Goal: Task Accomplishment & Management: Use online tool/utility

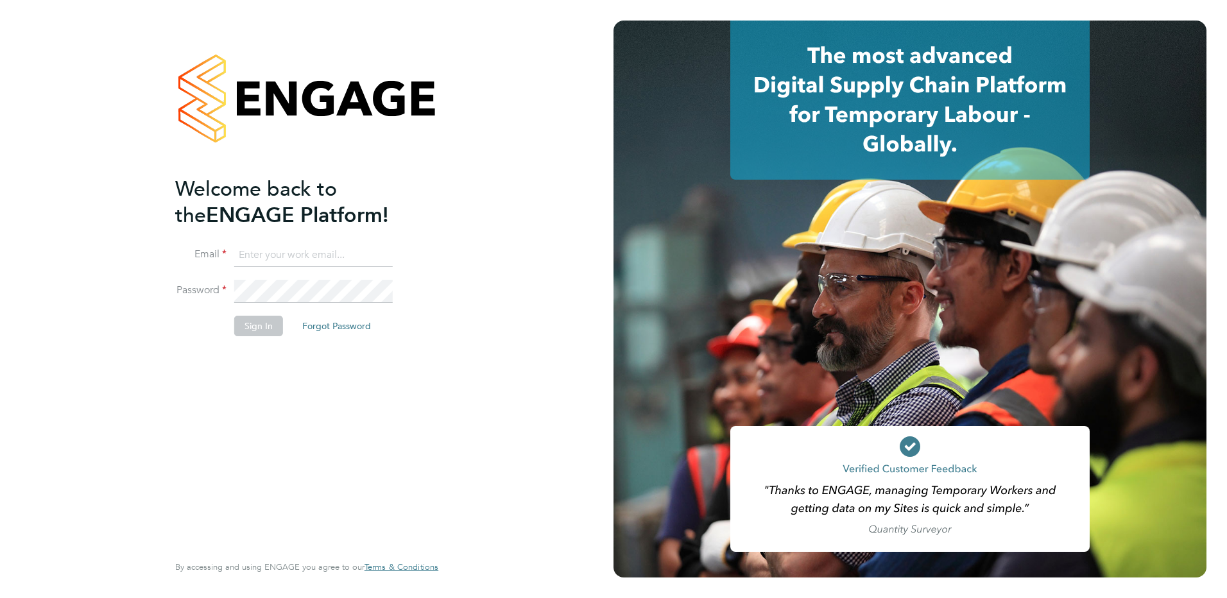
type input "[PERSON_NAME][EMAIL_ADDRESS][DOMAIN_NAME]"
click at [259, 327] on button "Sign In" at bounding box center [258, 326] width 49 height 21
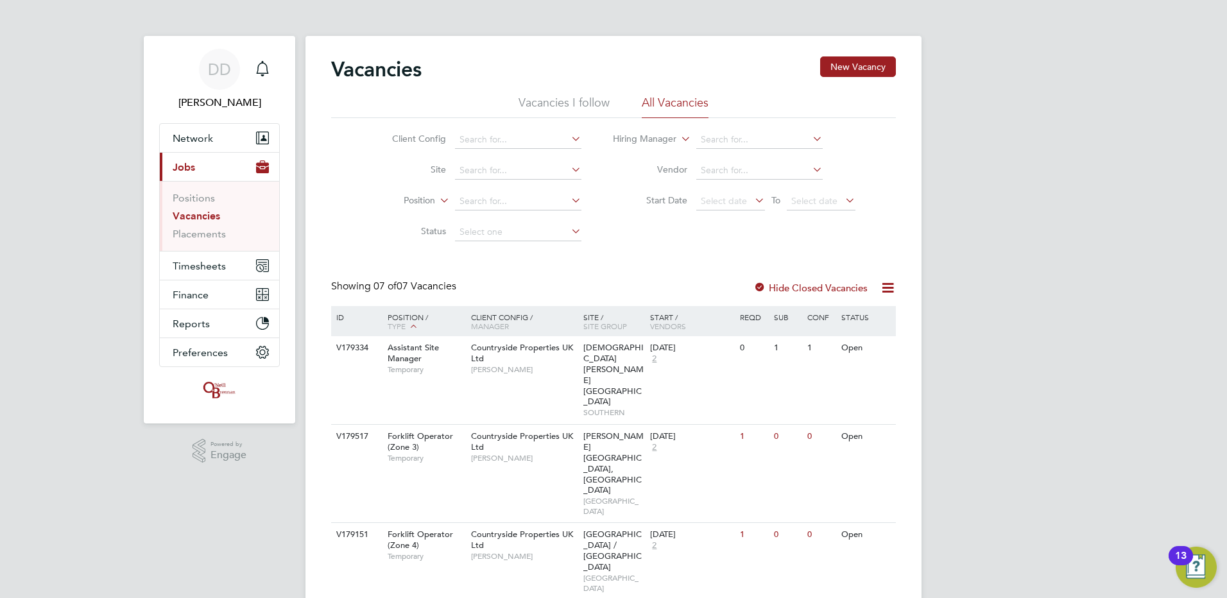
click at [842, 198] on icon at bounding box center [842, 200] width 0 height 18
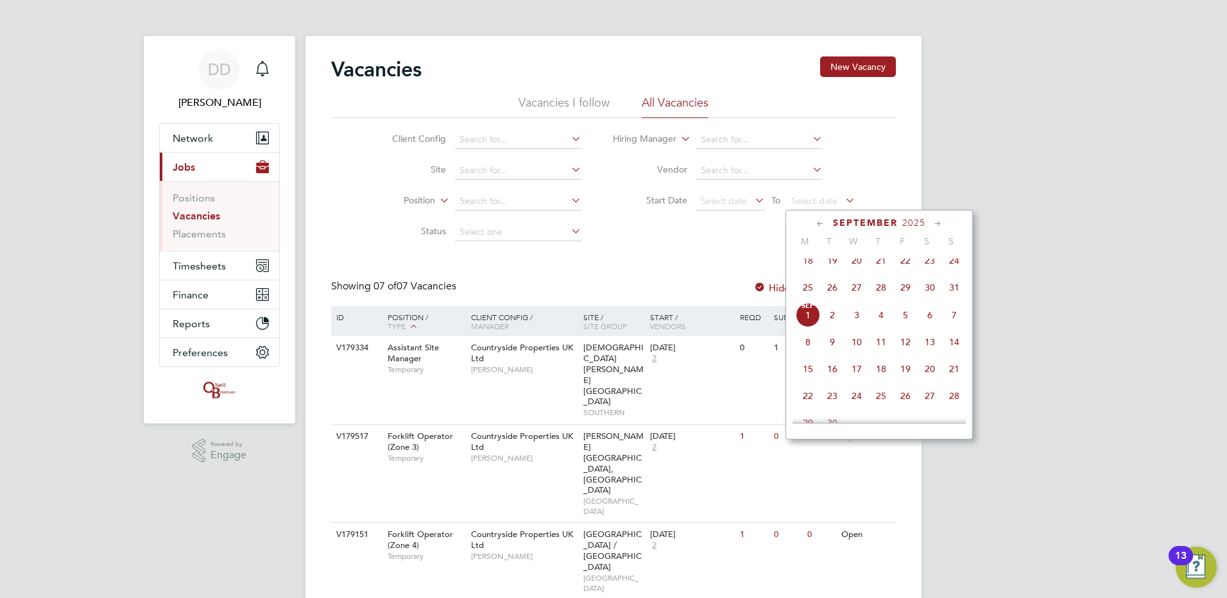
click at [952, 293] on span "31" at bounding box center [954, 287] width 24 height 24
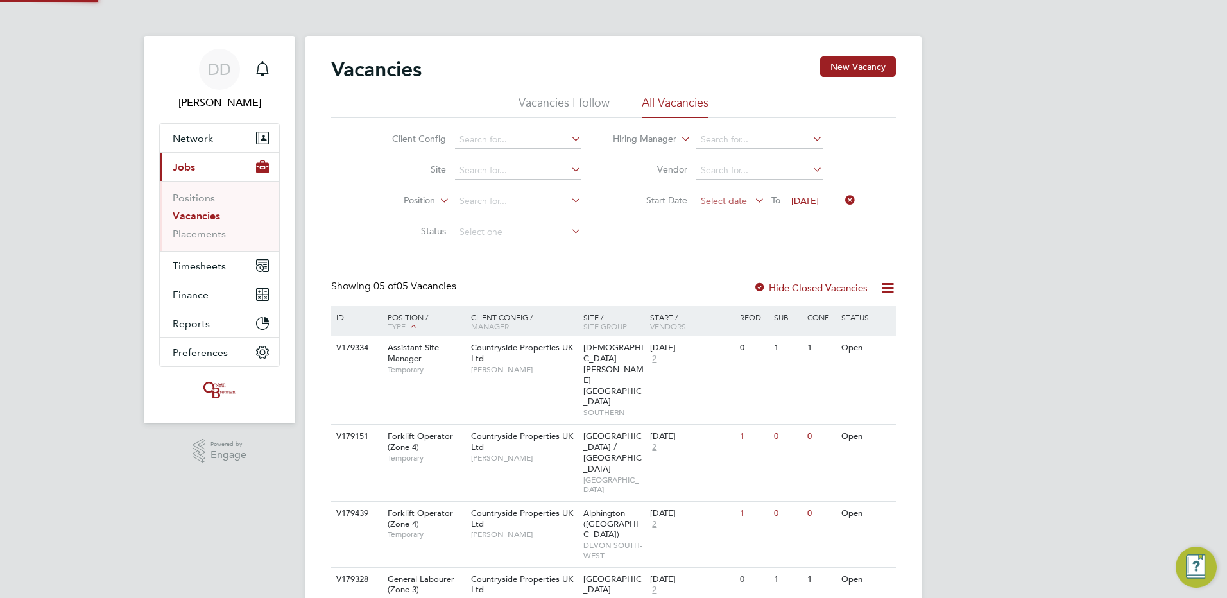
click at [728, 203] on span "Select date" at bounding box center [724, 201] width 46 height 12
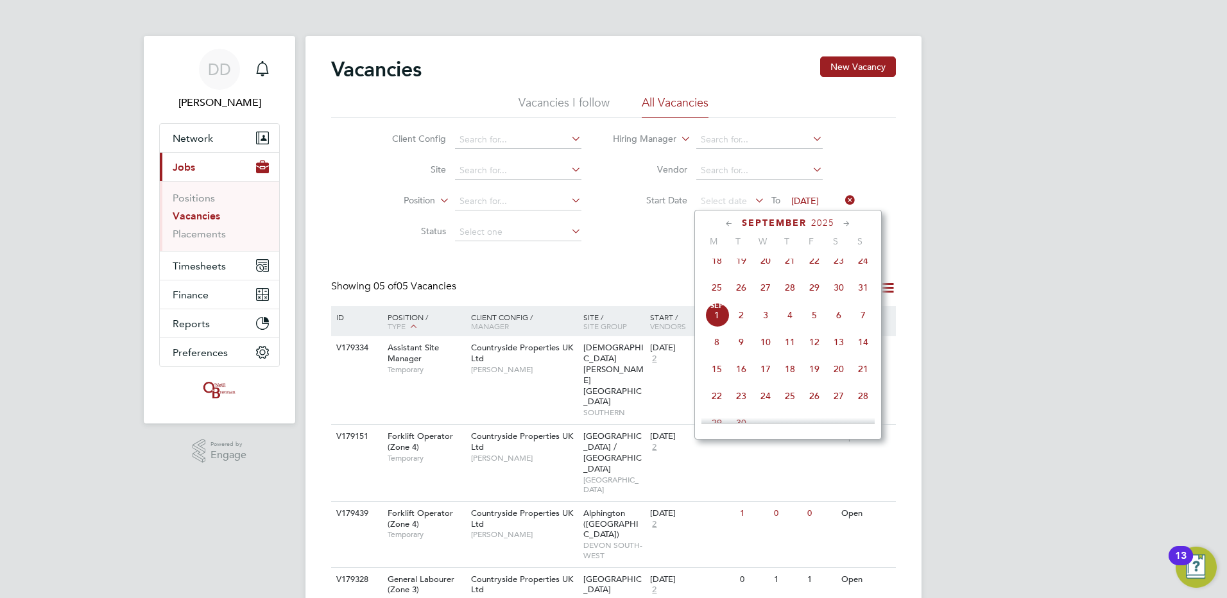
click at [717, 293] on span "25" at bounding box center [717, 287] width 24 height 24
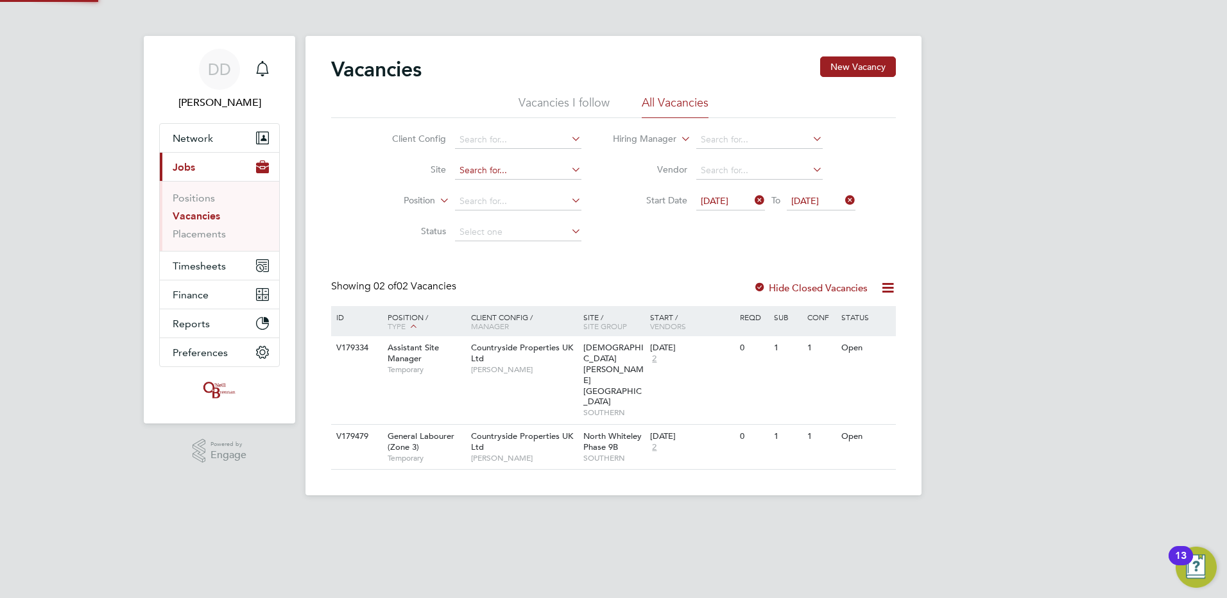
click at [490, 172] on input at bounding box center [518, 171] width 126 height 18
drag, startPoint x: 500, startPoint y: 202, endPoint x: 508, endPoint y: 211, distance: 12.3
click at [501, 202] on li "Ain sdale (Sandbrook Road)" at bounding box center [534, 205] width 160 height 17
type input "Ainsdale (Sandbrook Road)"
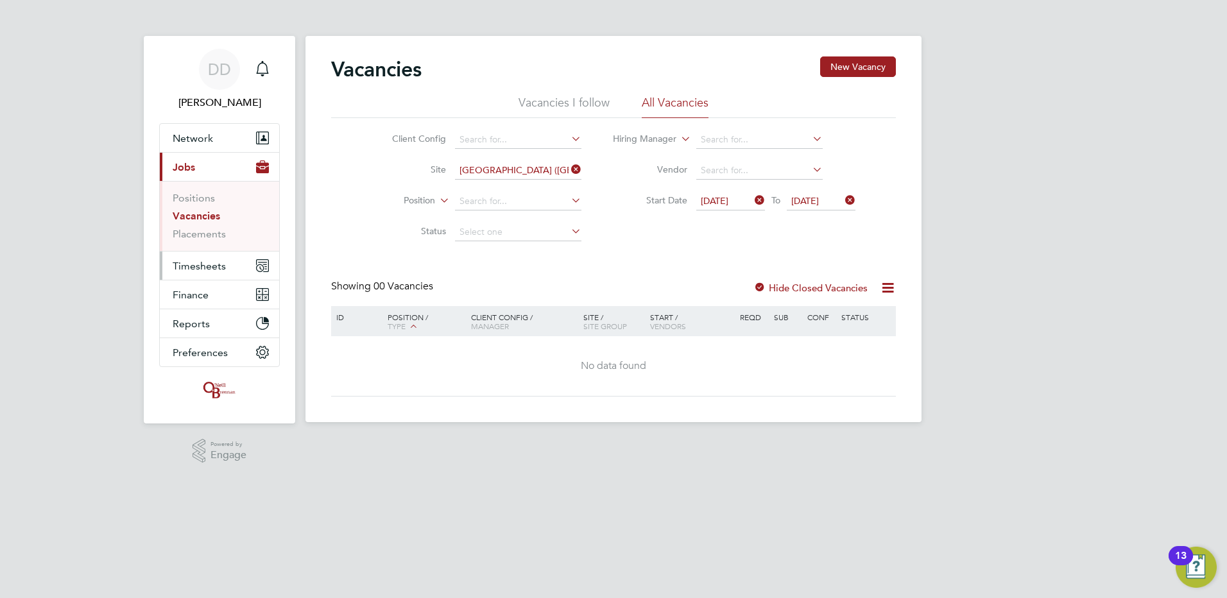
click at [188, 263] on span "Timesheets" at bounding box center [199, 266] width 53 height 12
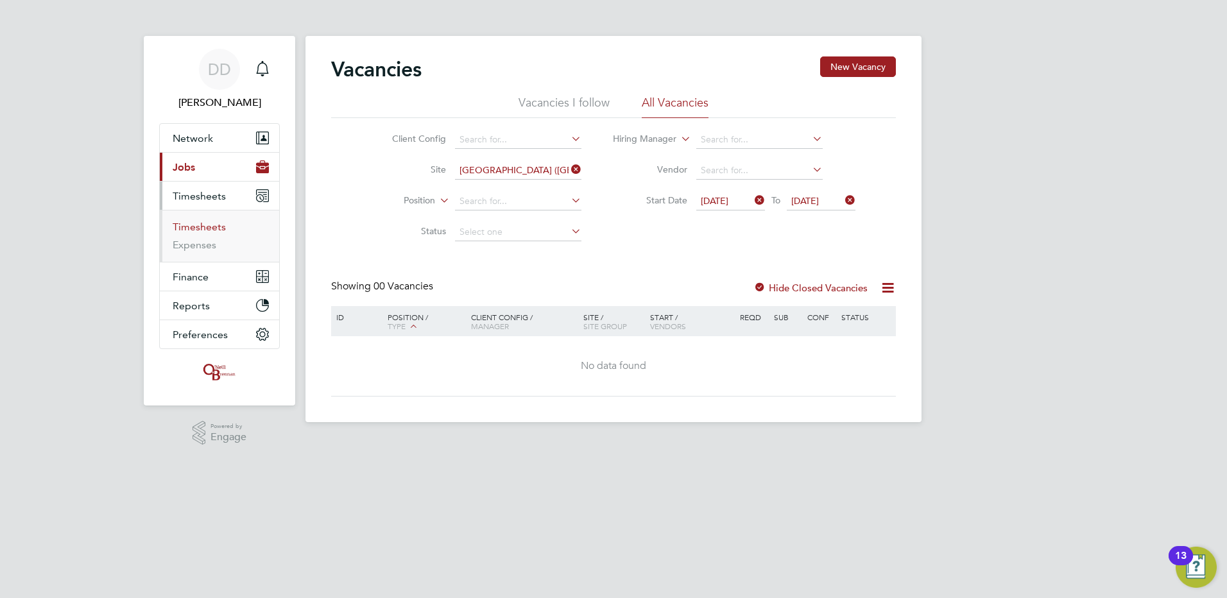
click at [195, 226] on link "Timesheets" at bounding box center [199, 227] width 53 height 12
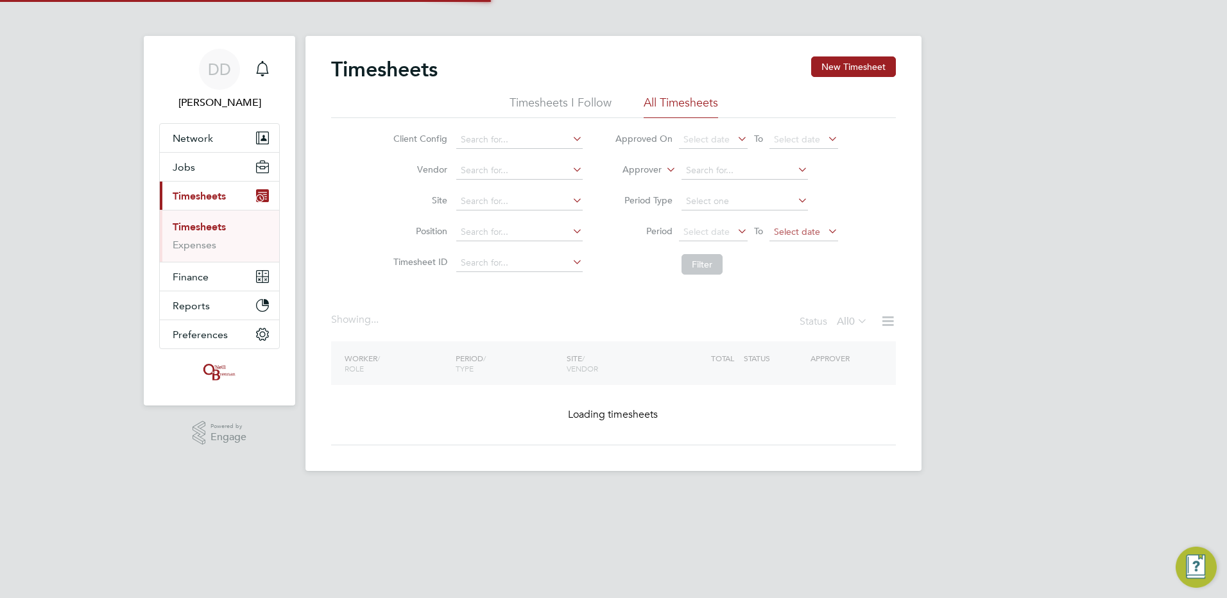
click at [803, 229] on span "Select date" at bounding box center [797, 232] width 46 height 12
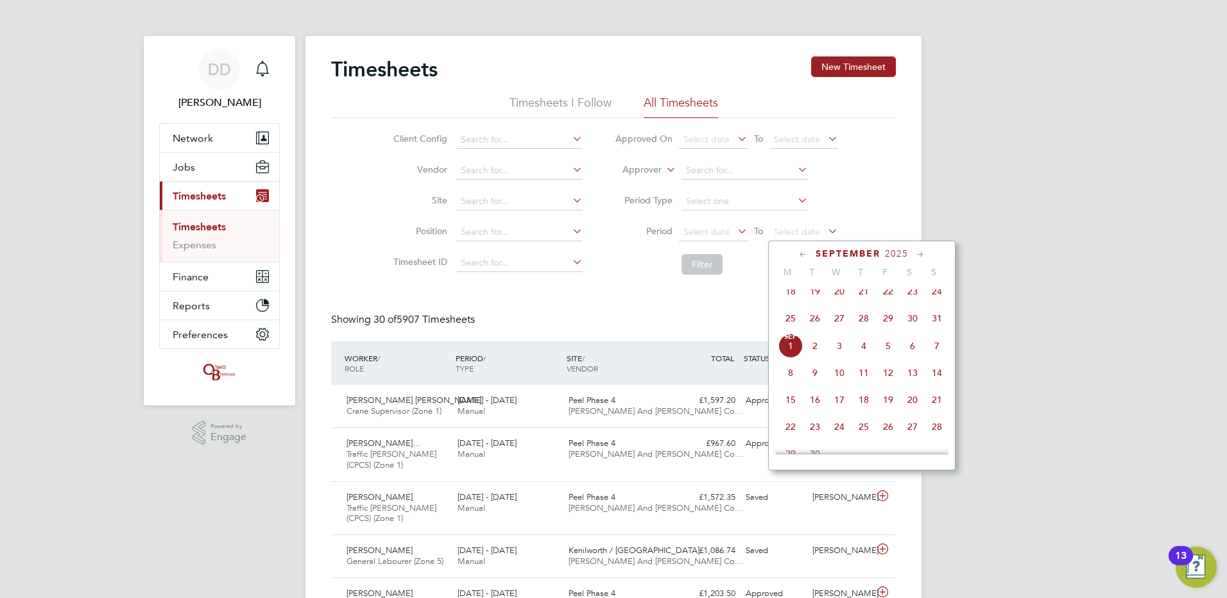
drag, startPoint x: 937, startPoint y: 322, endPoint x: 755, endPoint y: 249, distance: 197.0
click at [937, 322] on span "31" at bounding box center [937, 318] width 24 height 24
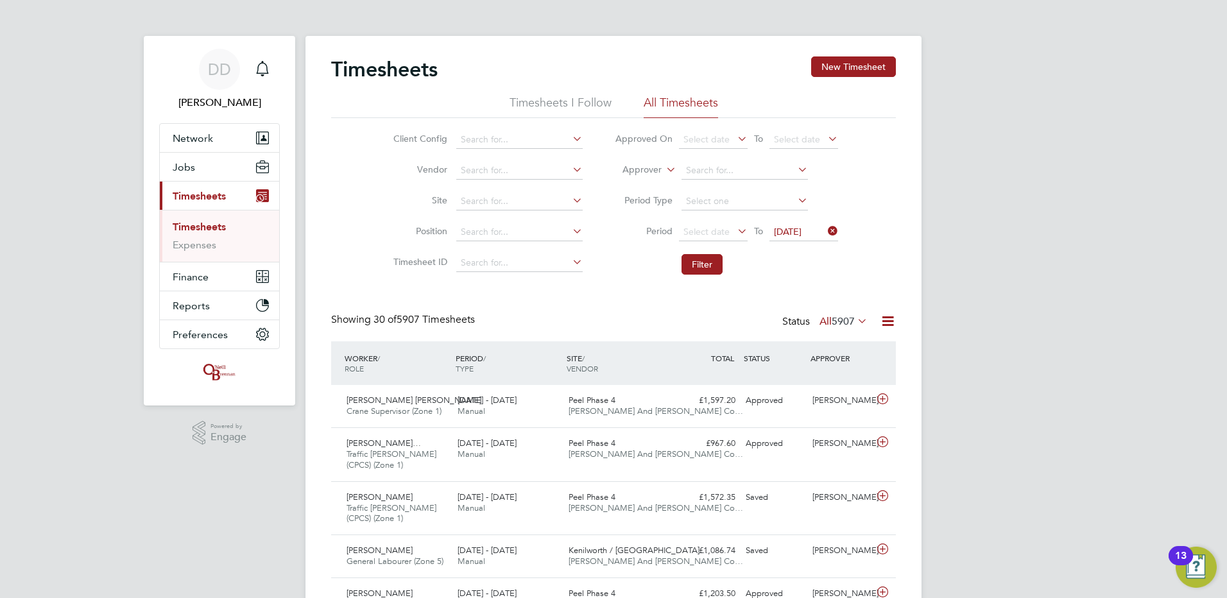
click at [735, 225] on icon at bounding box center [735, 231] width 0 height 18
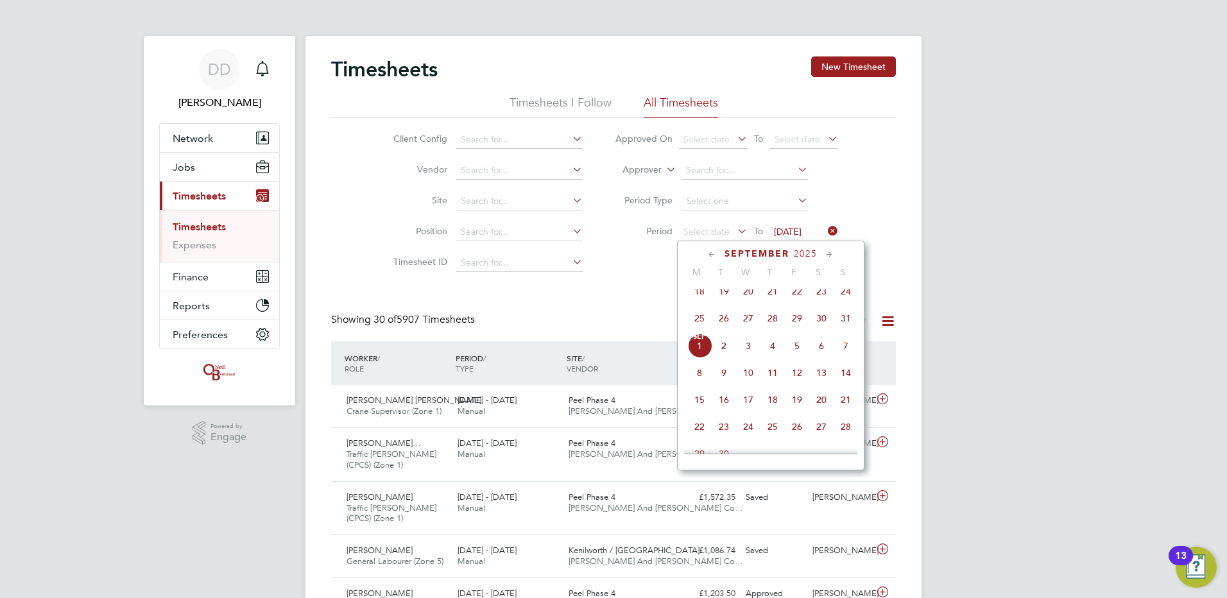
click at [695, 321] on span "25" at bounding box center [699, 318] width 24 height 24
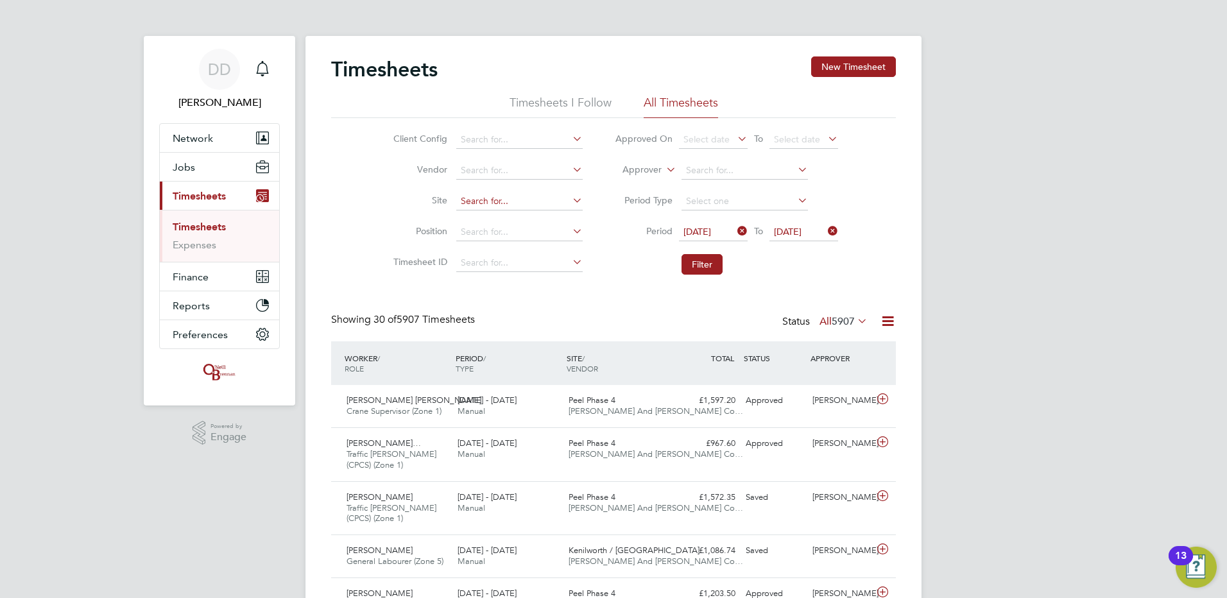
click at [550, 198] on input at bounding box center [519, 201] width 126 height 18
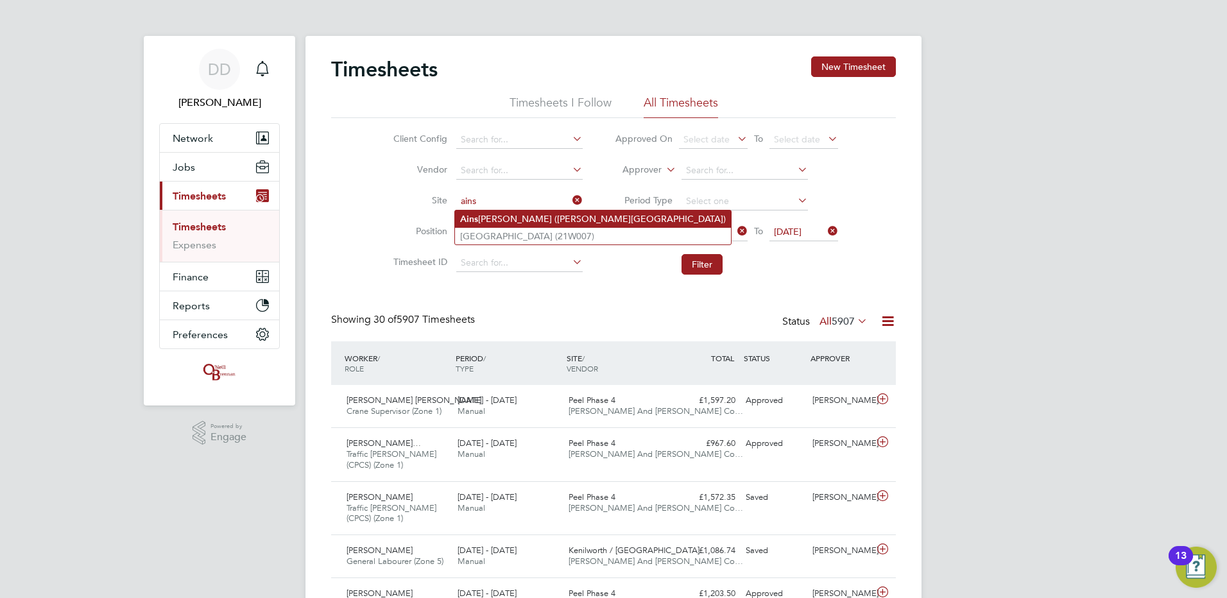
click at [518, 223] on li "Ains dale (Sandbrook Road)" at bounding box center [593, 218] width 276 height 17
type input "Ainsdale (Sandbrook Road)"
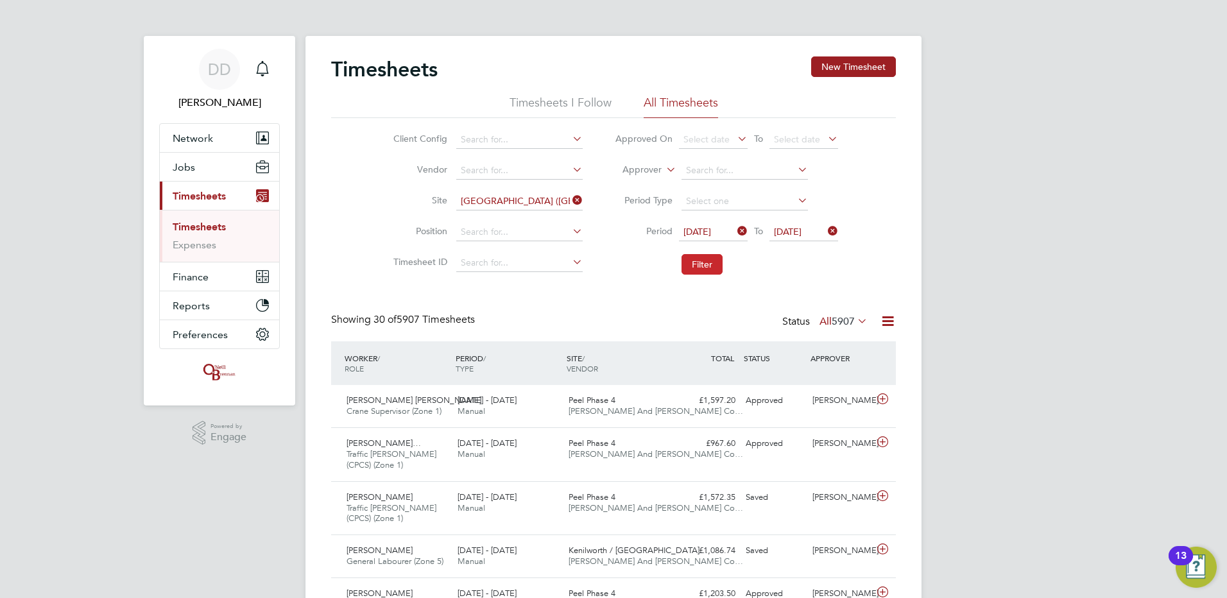
click at [706, 264] on button "Filter" at bounding box center [701, 264] width 41 height 21
